Goal: Transaction & Acquisition: Purchase product/service

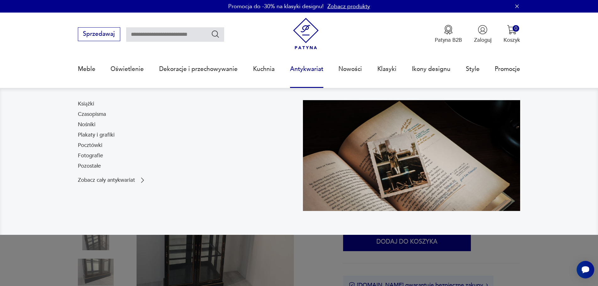
click at [312, 73] on link "Antykwariat" at bounding box center [306, 69] width 33 height 29
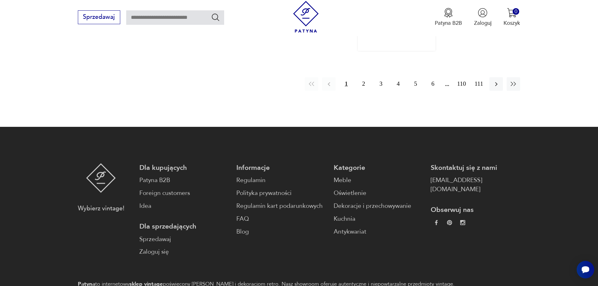
scroll to position [712, 0]
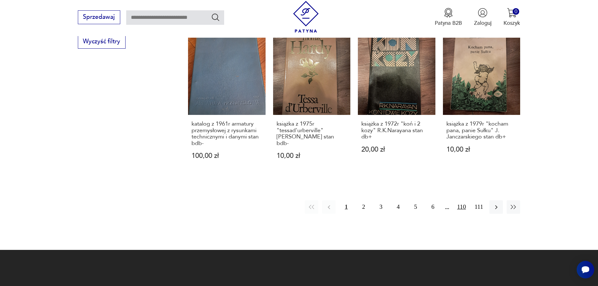
click at [462, 200] on button "110" at bounding box center [462, 207] width 14 height 14
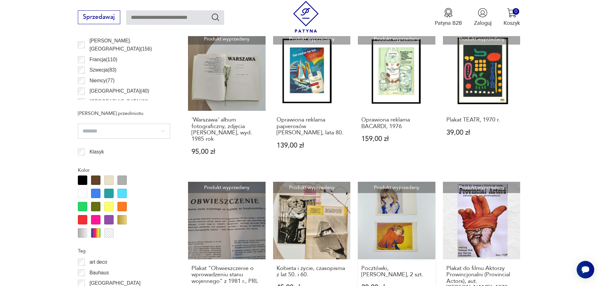
click at [403, 215] on link "Produkt wyprzedany Pocztówki, [PERSON_NAME], 2 szt. 20,00 zł" at bounding box center [397, 250] width 78 height 136
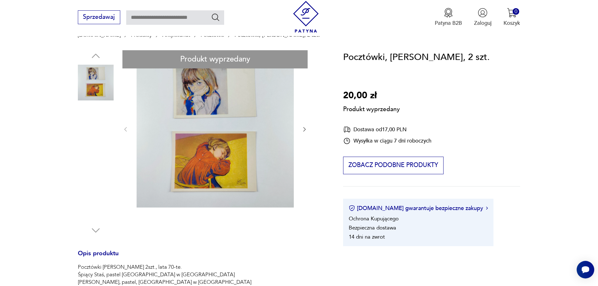
scroll to position [94, 0]
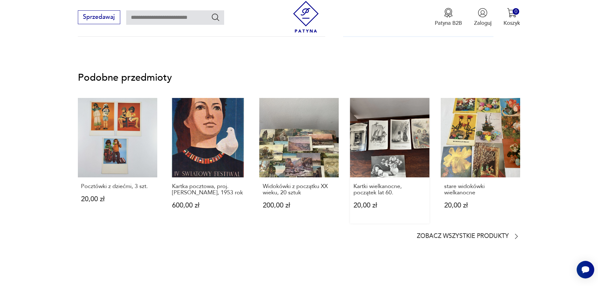
click at [371, 143] on link "Kartki wielkanocne, początek lat 60. 20,00 zł" at bounding box center [389, 161] width 79 height 126
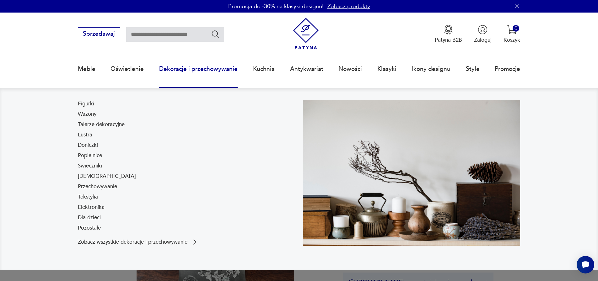
click at [221, 68] on link "Dekoracje i przechowywanie" at bounding box center [198, 69] width 78 height 29
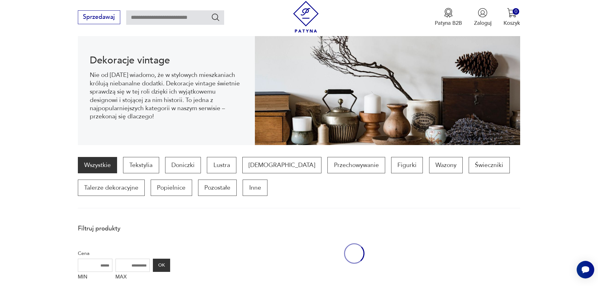
scroll to position [84, 0]
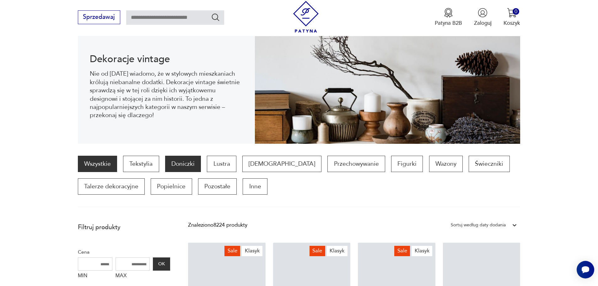
click at [185, 159] on p "Doniczki" at bounding box center [183, 164] width 36 height 16
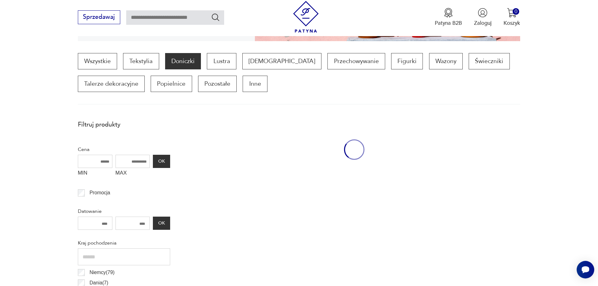
scroll to position [209, 0]
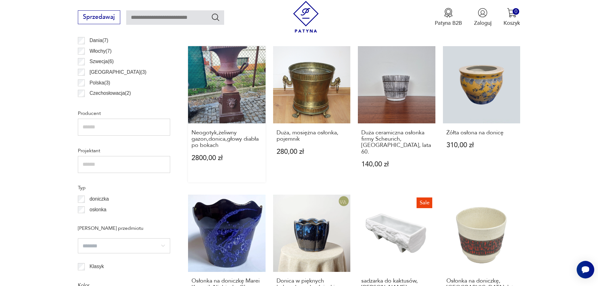
click at [233, 102] on link "Neogotyk,żeliwny gazon,donica,głowy diabła po bokach 2800,00 zł" at bounding box center [227, 114] width 78 height 136
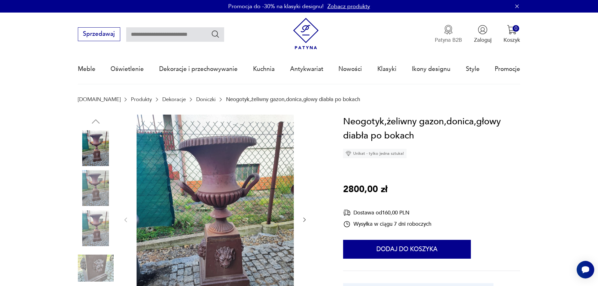
click at [451, 35] on button "Patyna B2B" at bounding box center [448, 34] width 27 height 19
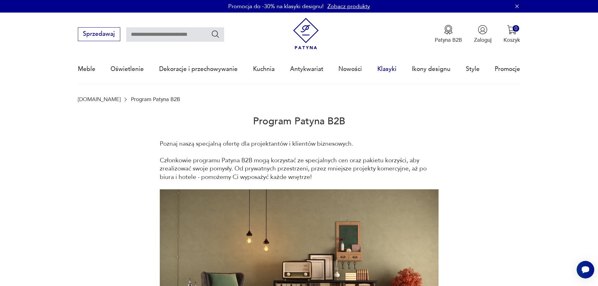
click at [386, 70] on link "Klasyki" at bounding box center [386, 69] width 19 height 29
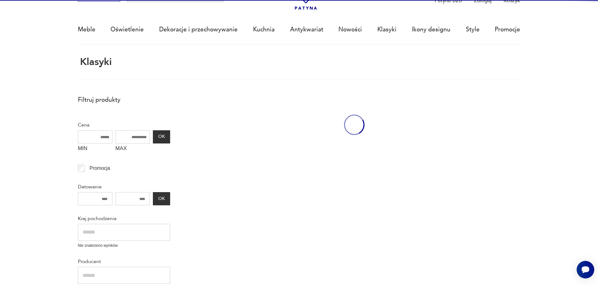
scroll to position [43, 0]
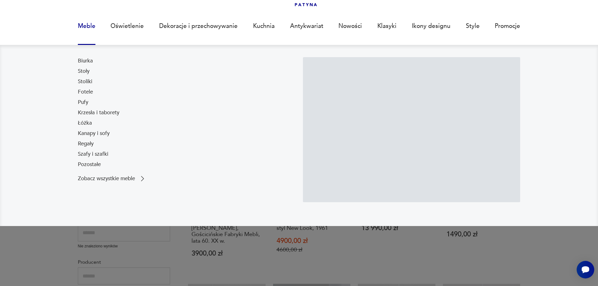
click at [89, 31] on link "Meble" at bounding box center [87, 26] width 18 height 29
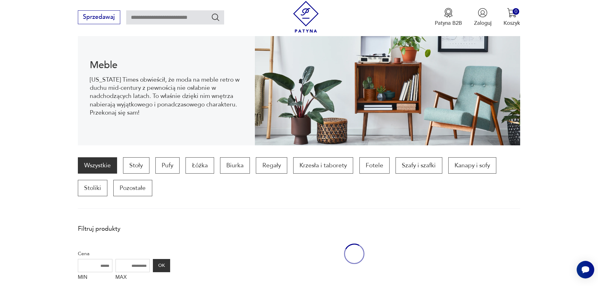
scroll to position [84, 0]
